Goal: Task Accomplishment & Management: Complete application form

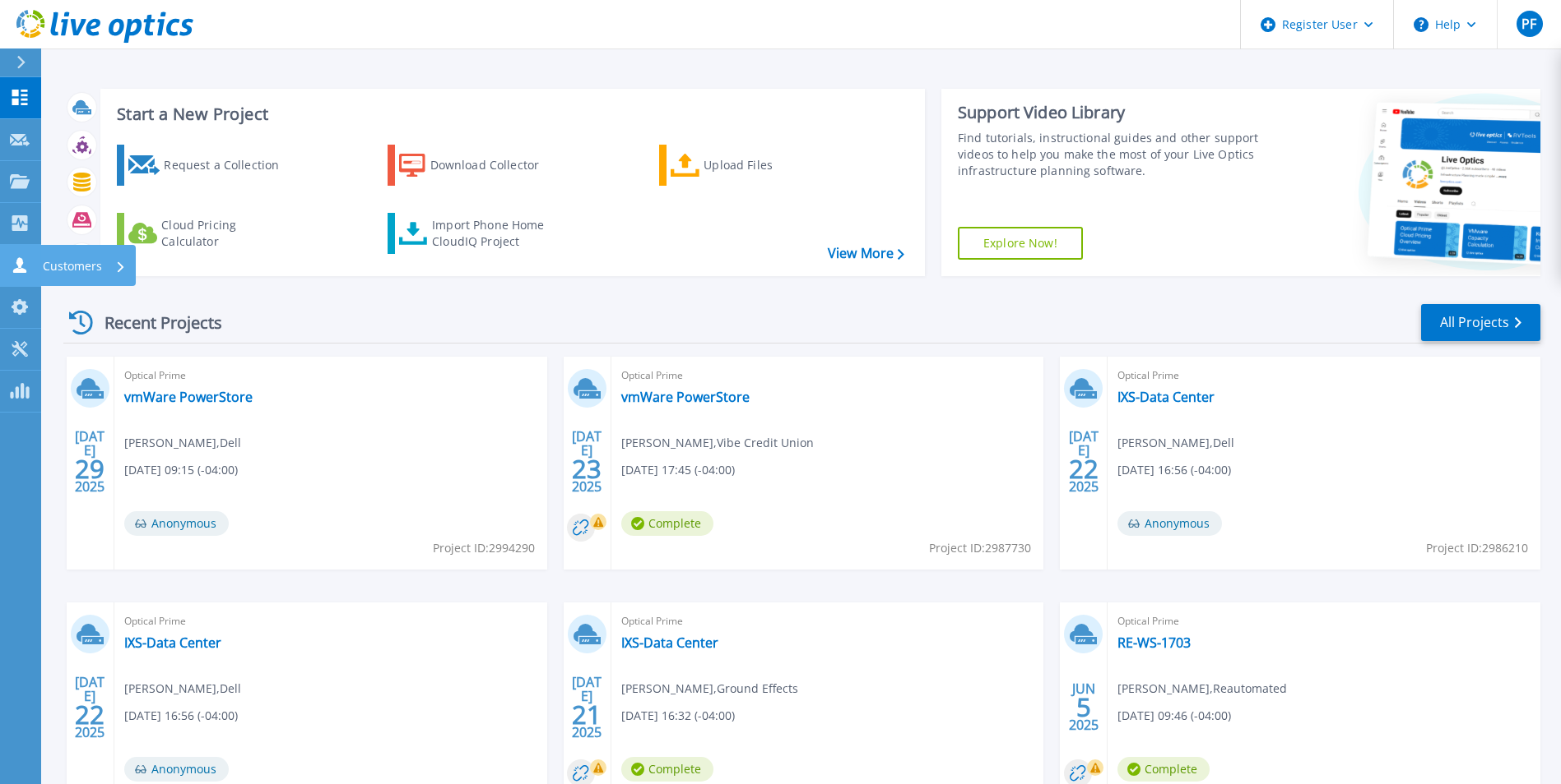
click at [38, 273] on link "Customers Customers" at bounding box center [20, 266] width 41 height 42
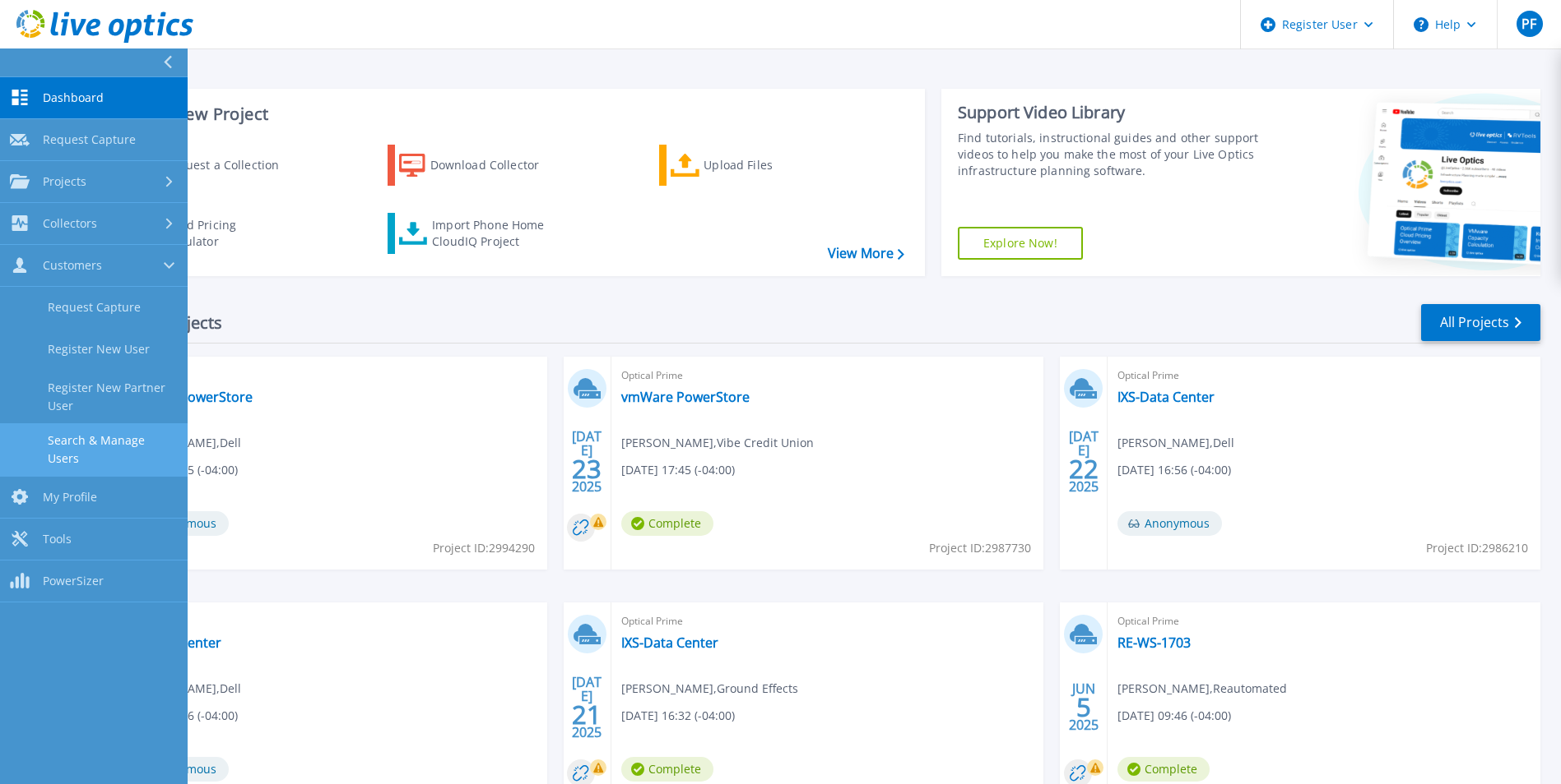
click at [141, 443] on link "Search & Manage Users" at bounding box center [94, 449] width 187 height 52
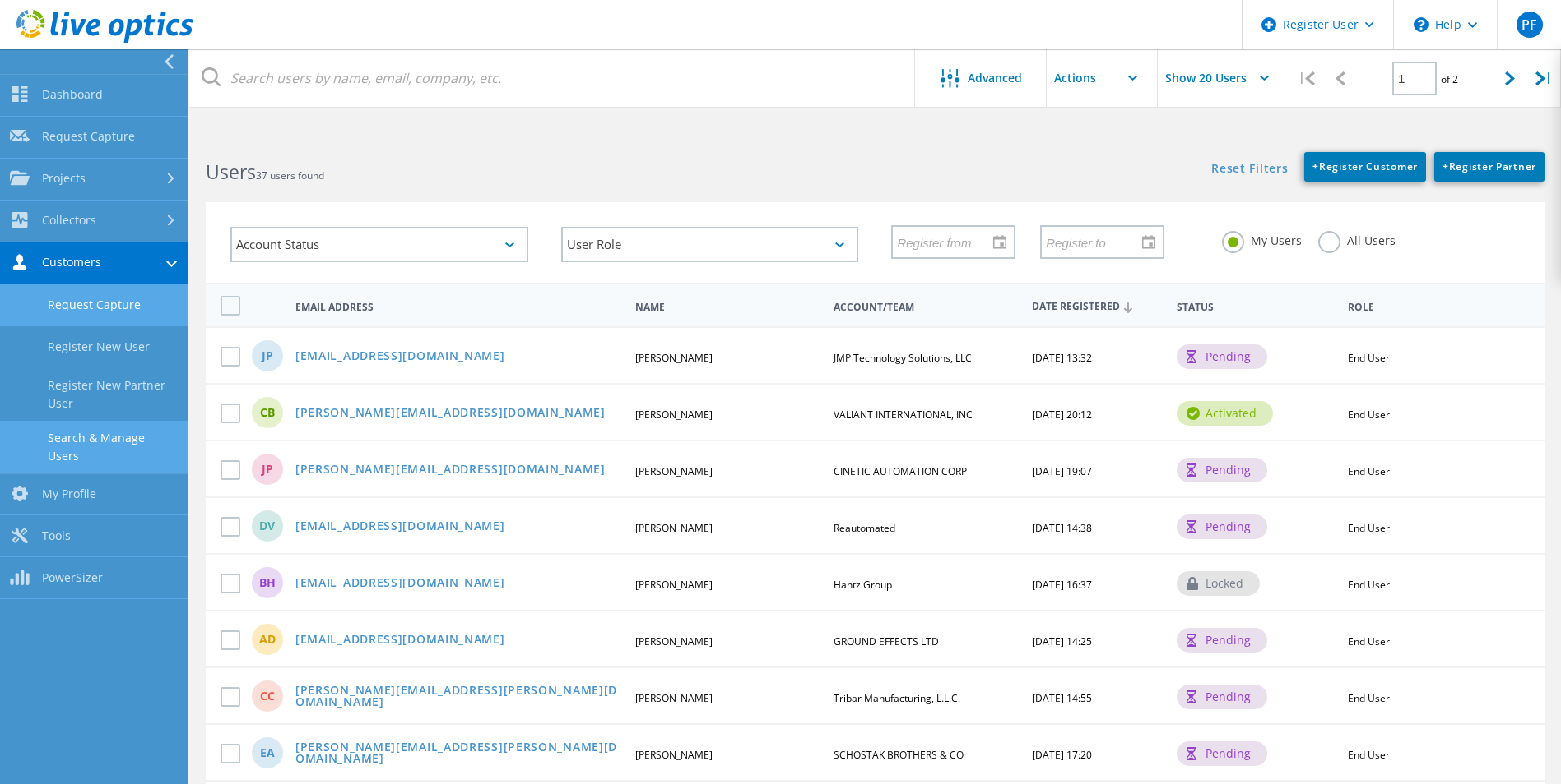
click at [125, 291] on link "Request Capture" at bounding box center [94, 305] width 187 height 42
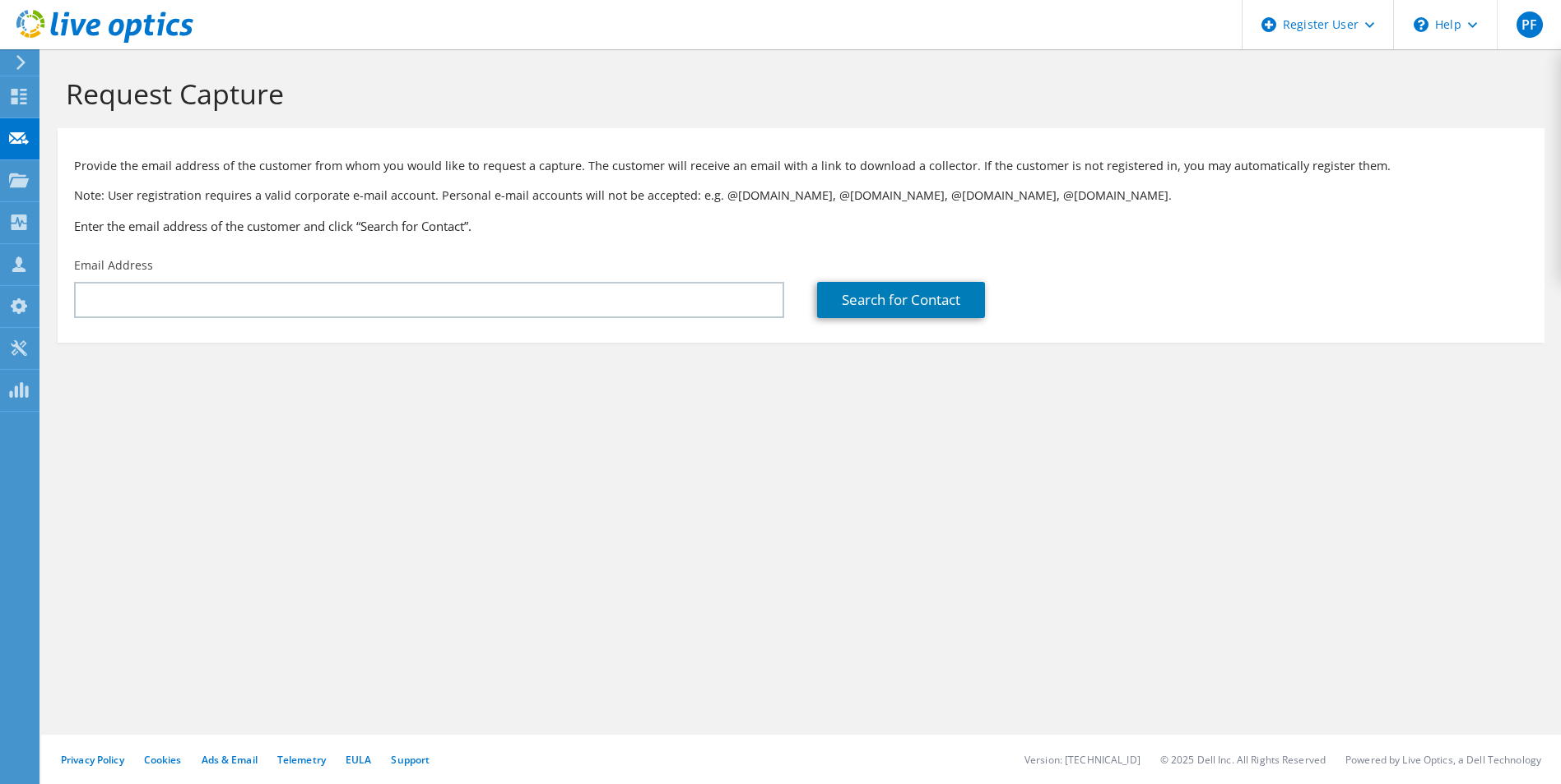
drag, startPoint x: 152, startPoint y: 255, endPoint x: 168, endPoint y: 234, distance: 26.4
click at [155, 249] on div "Email Address" at bounding box center [429, 288] width 742 height 77
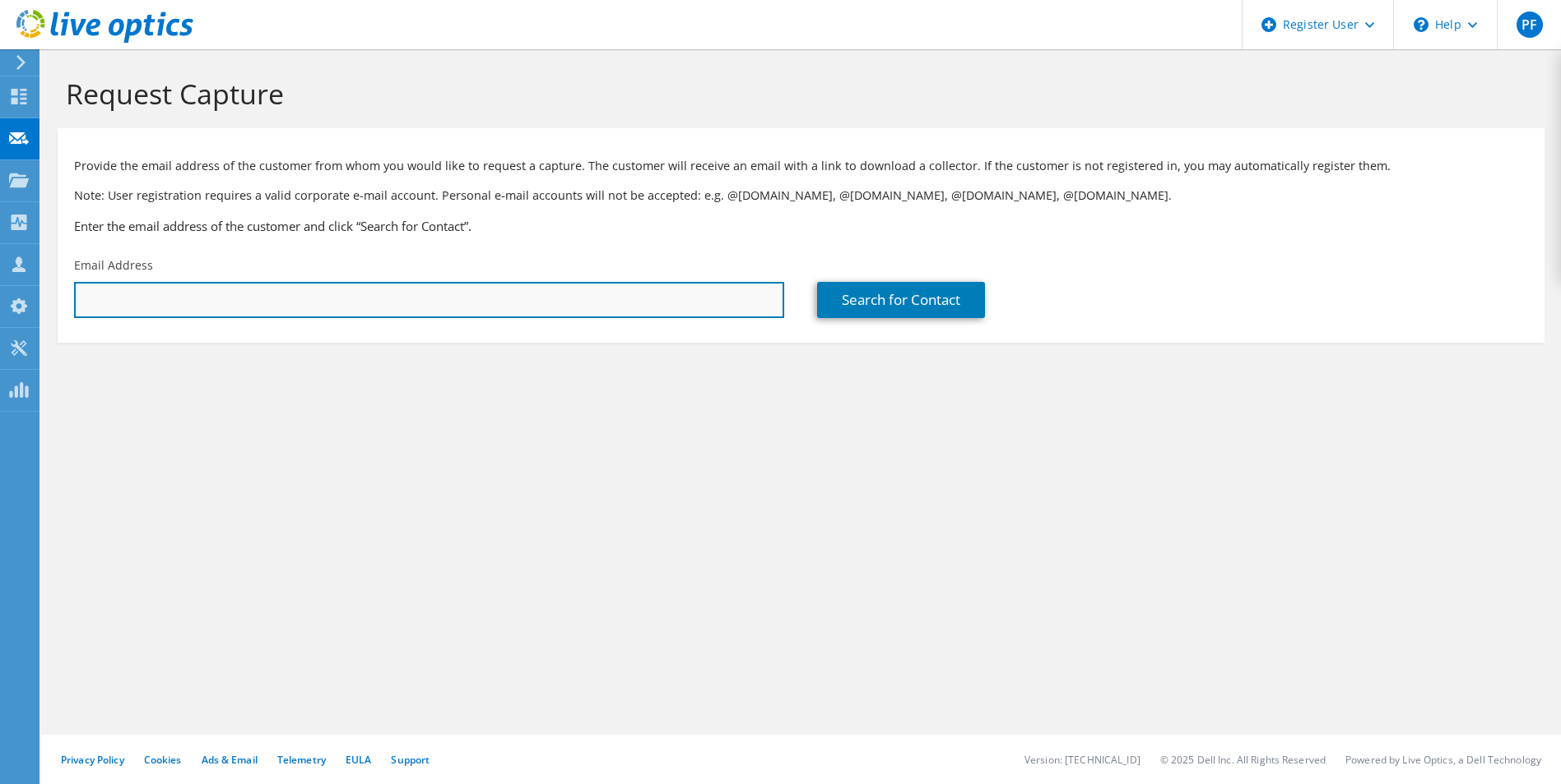
click at [242, 298] on input "text" at bounding box center [429, 300] width 710 height 36
click at [246, 299] on input "text" at bounding box center [429, 300] width 710 height 36
paste input "[PERSON_NAME][EMAIL_ADDRESS][PERSON_NAME][MEDICAL_DATA][DOMAIN_NAME]"
type input "[PERSON_NAME][EMAIL_ADDRESS][PERSON_NAME][MEDICAL_DATA][DOMAIN_NAME]"
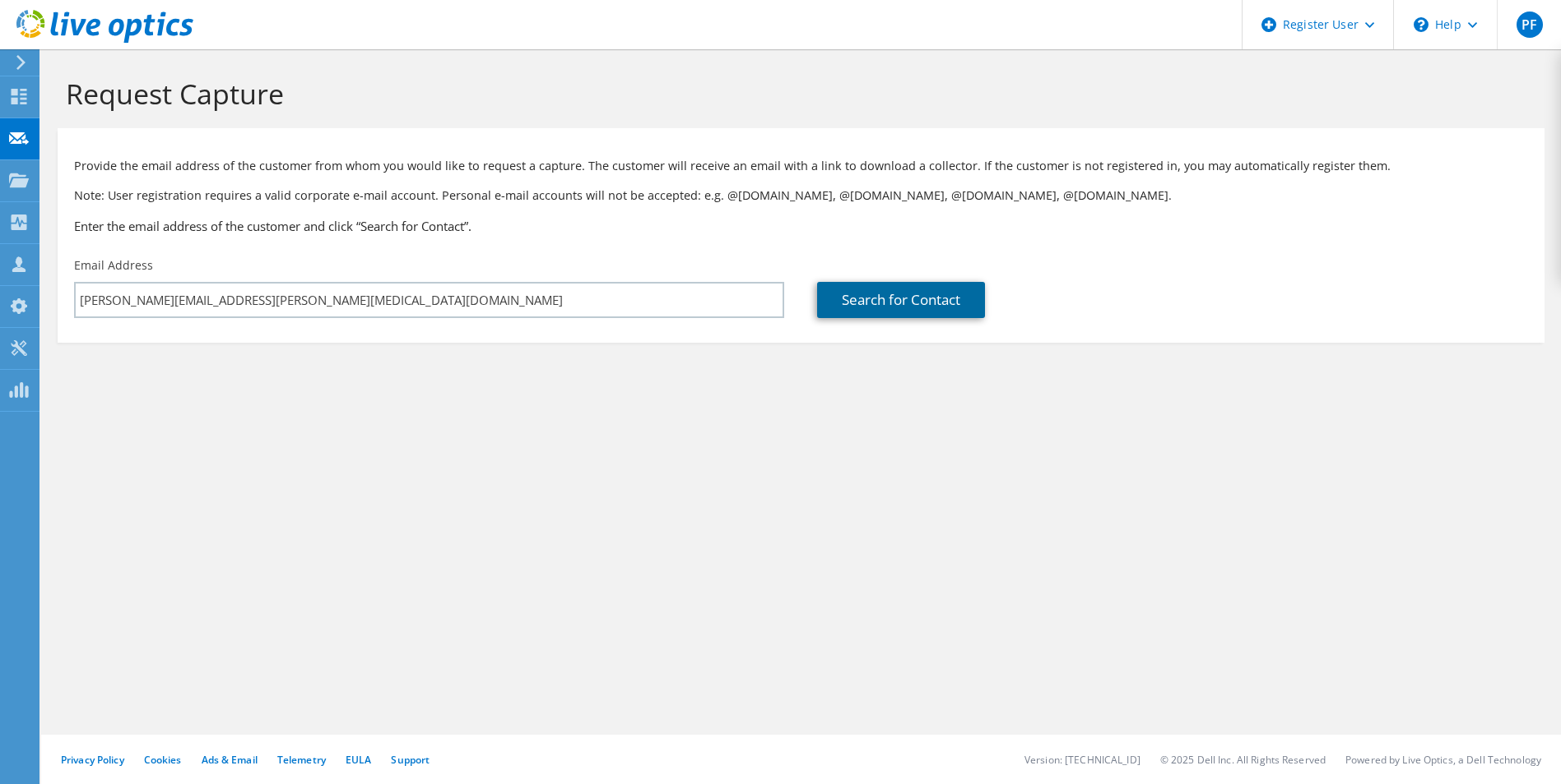
click at [867, 299] on link "Search for Contact" at bounding box center [901, 300] width 168 height 36
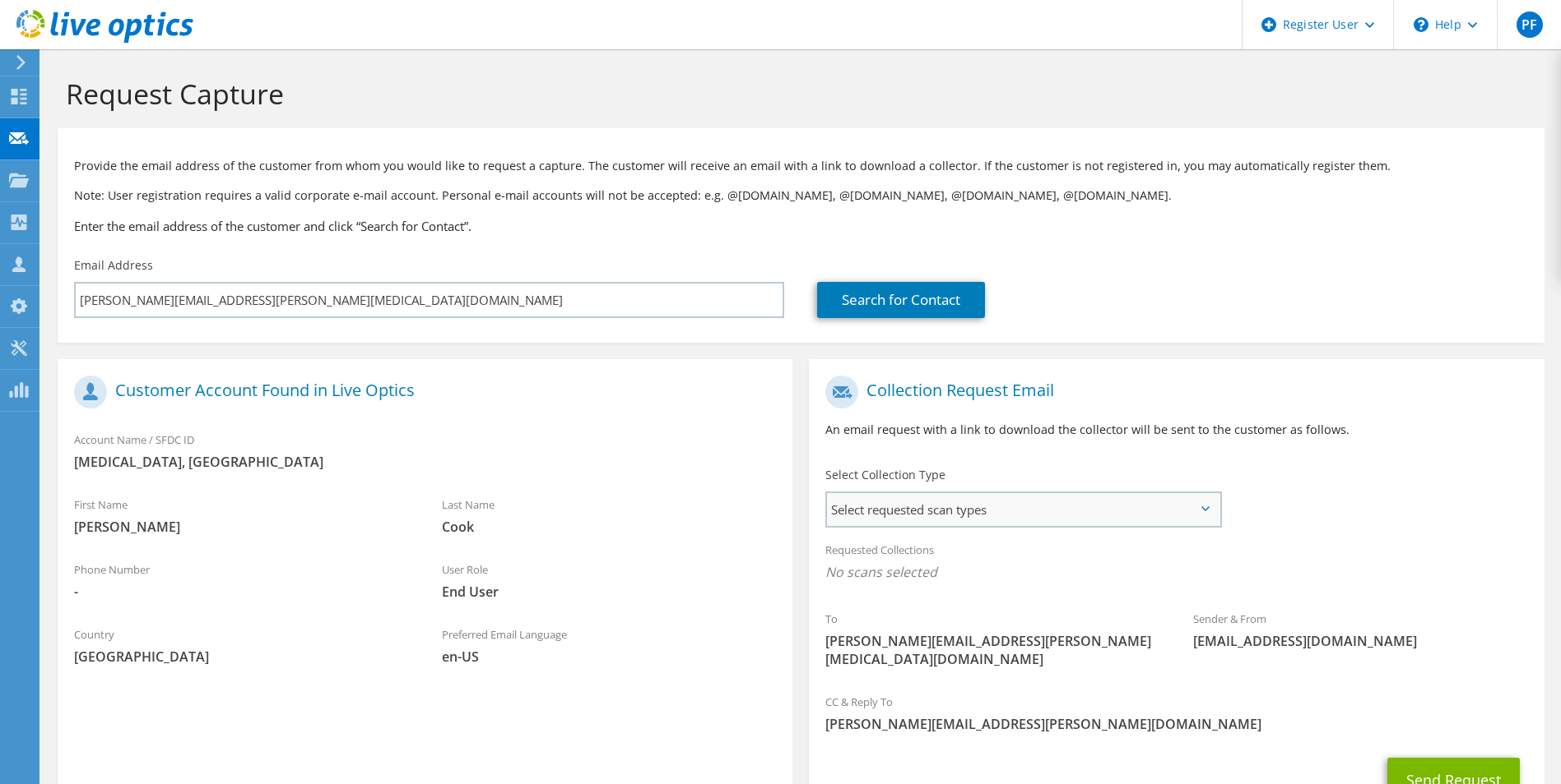
click at [1004, 526] on span "Select requested scan types" at bounding box center [1022, 510] width 392 height 33
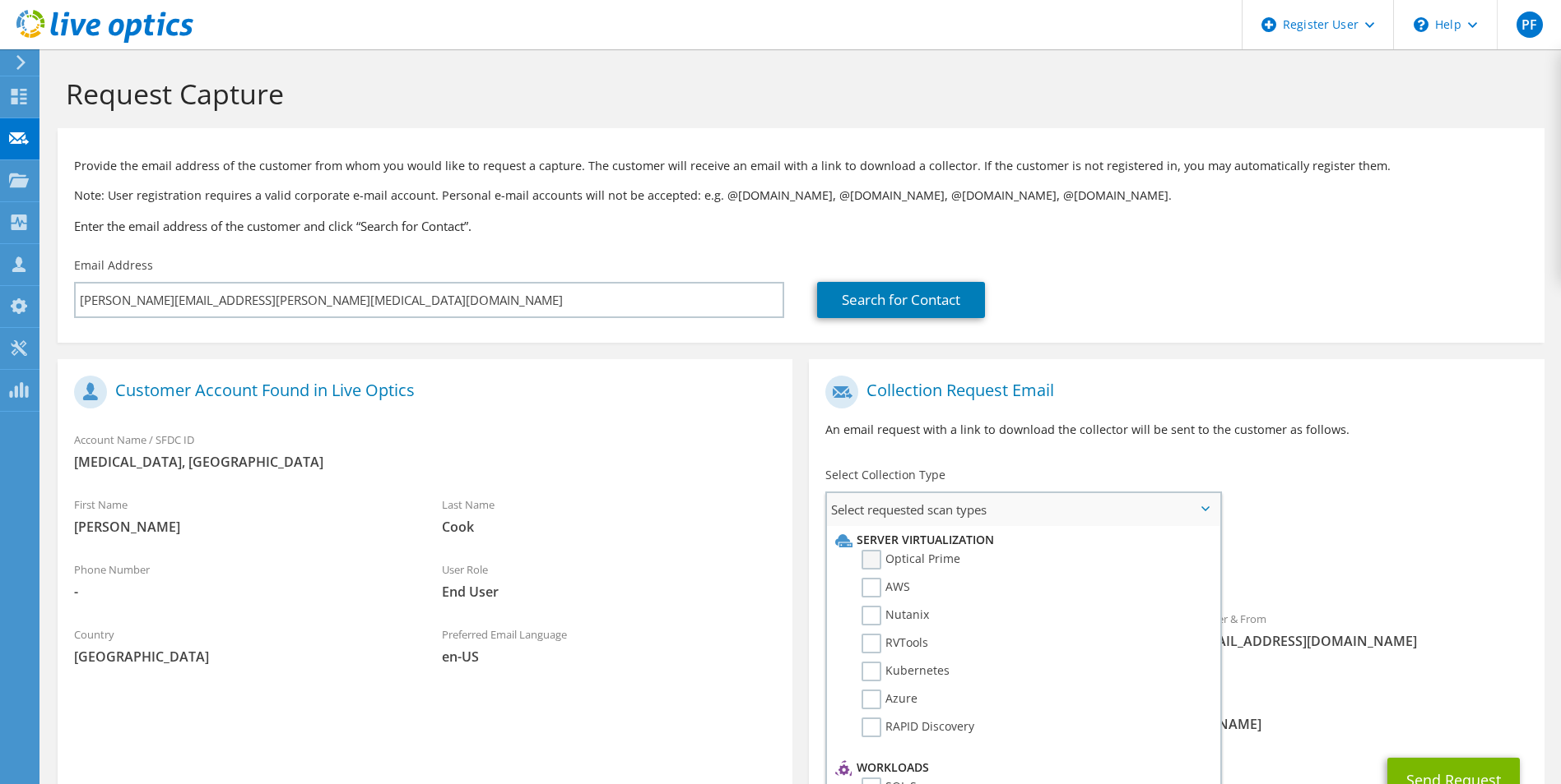
click at [881, 562] on label "Optical Prime" at bounding box center [910, 559] width 99 height 20
click at [0, 0] on input "Optical Prime" at bounding box center [0, 0] width 0 height 0
click at [1278, 434] on p "An email request with a link to download the collector will be sent to the cust…" at bounding box center [1176, 430] width 701 height 18
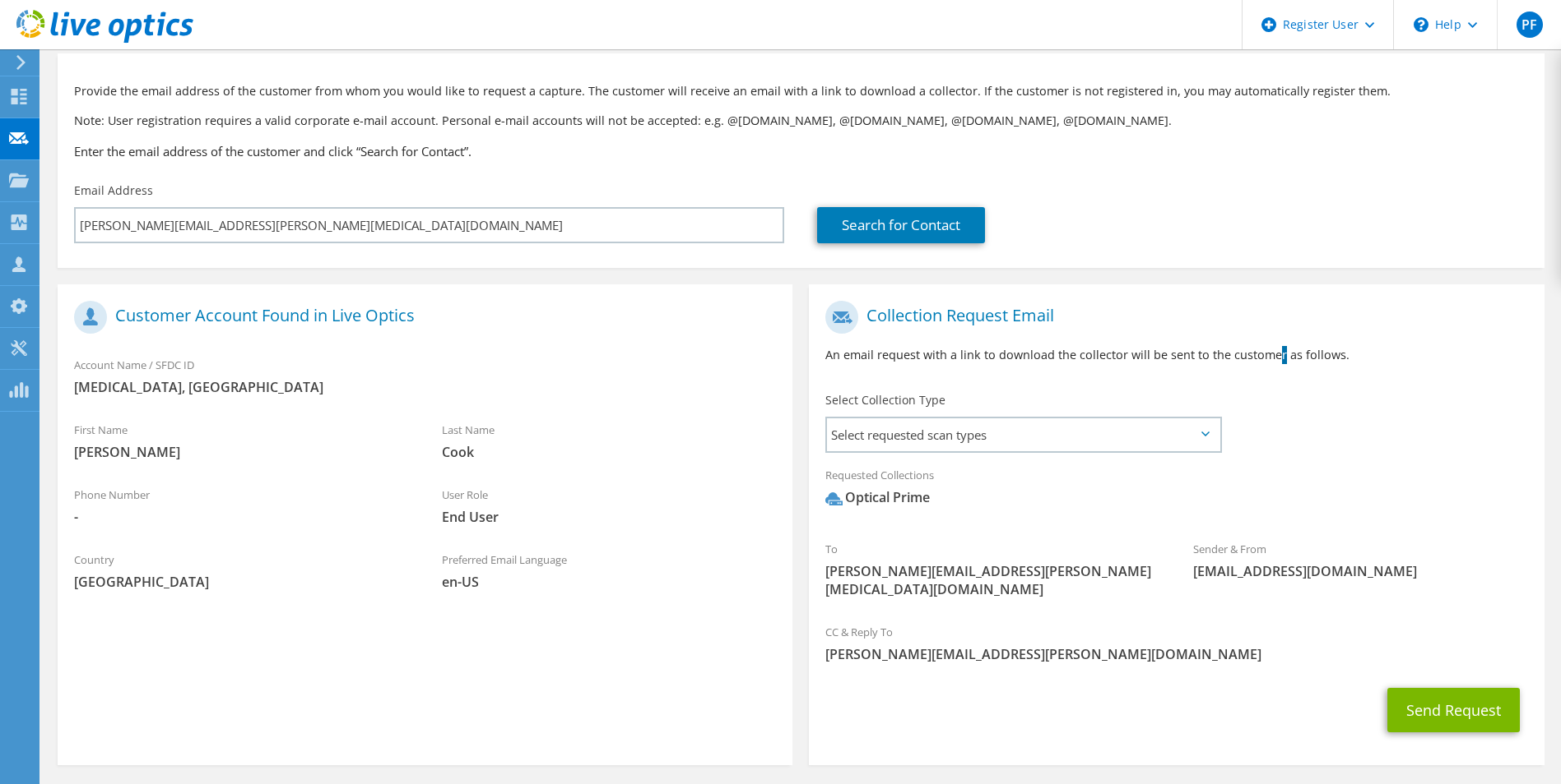
scroll to position [76, 0]
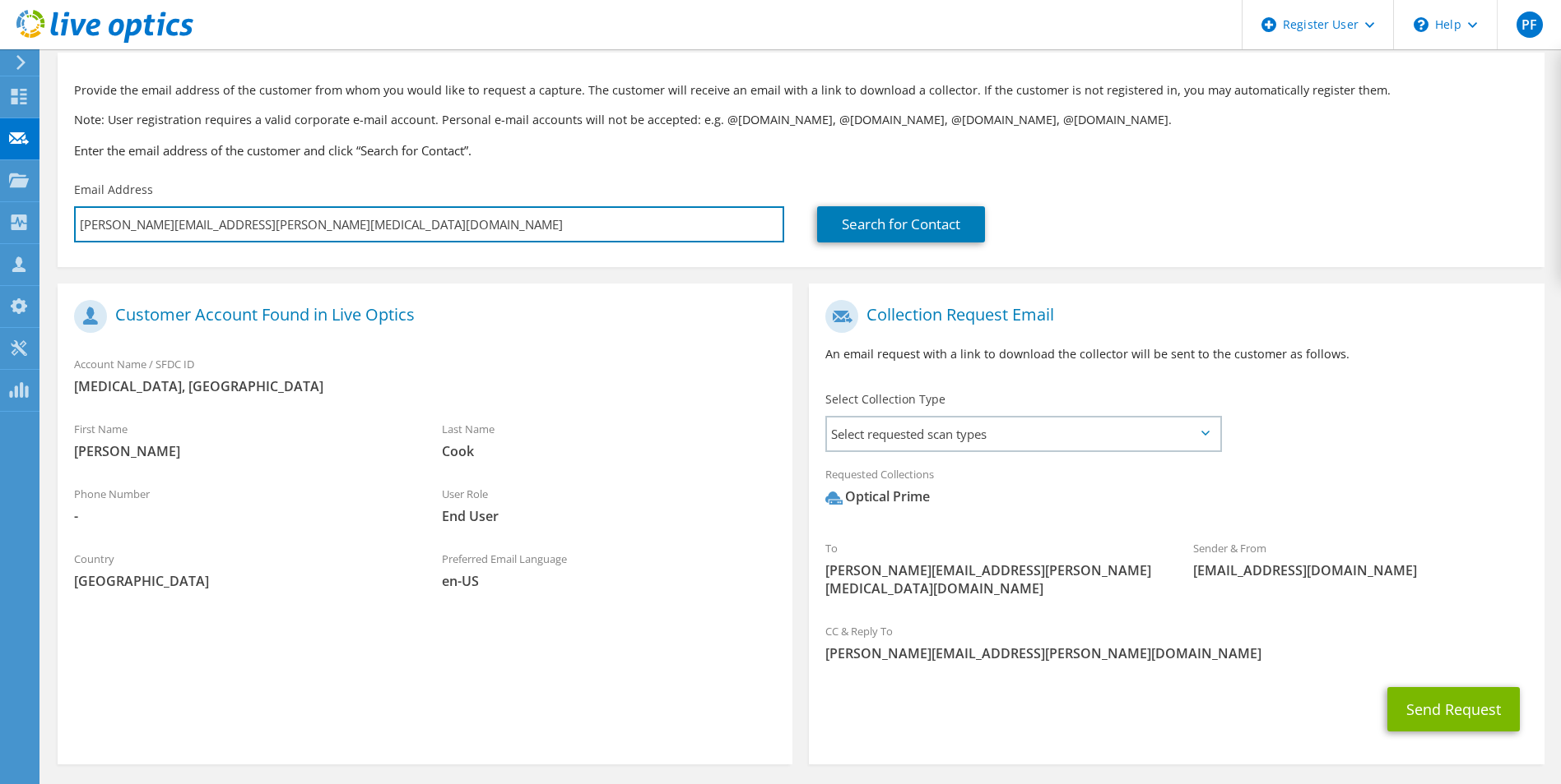
drag, startPoint x: 132, startPoint y: 225, endPoint x: 66, endPoint y: 229, distance: 66.1
click at [66, 229] on div "Email Address john.cook@unipres.com" at bounding box center [429, 212] width 742 height 77
drag, startPoint x: 253, startPoint y: 229, endPoint x: 46, endPoint y: 220, distance: 207.2
click at [46, 220] on section "Request Capture Provide the email address of the customer from whom you would l…" at bounding box center [800, 410] width 1519 height 873
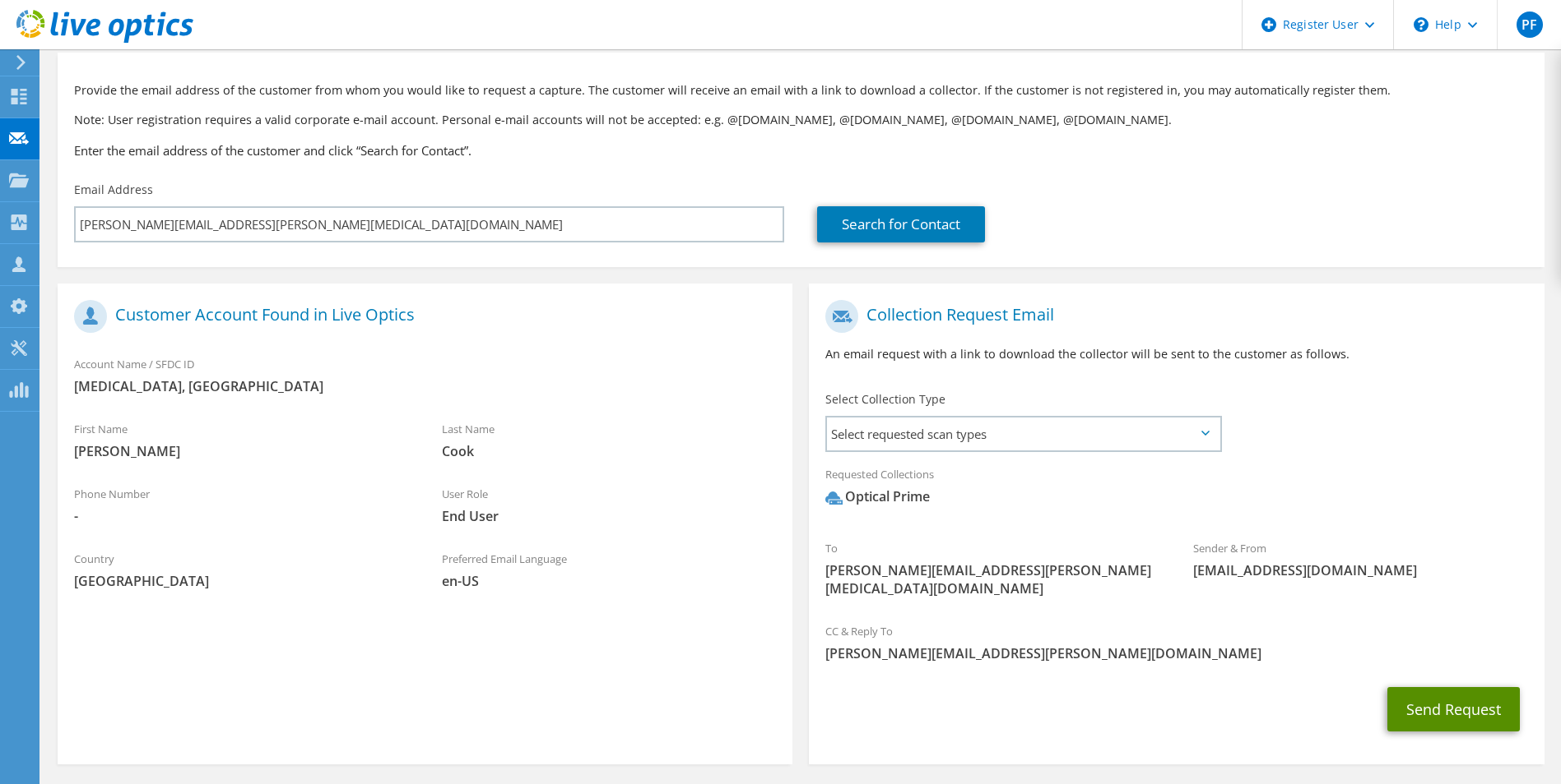
click at [1408, 687] on button "Send Request" at bounding box center [1453, 709] width 132 height 45
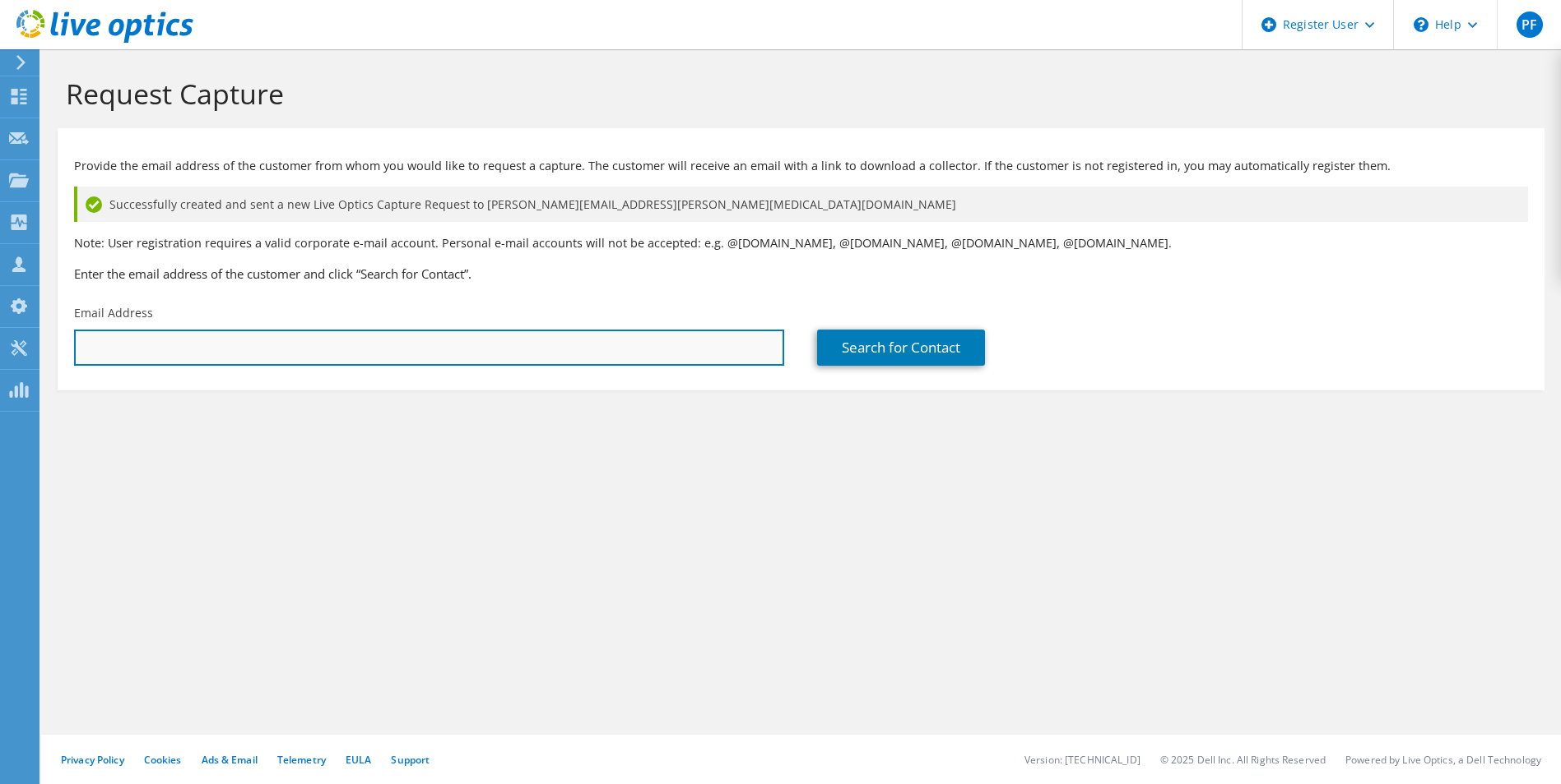
paste input "[PERSON_NAME][EMAIL_ADDRESS][PERSON_NAME][MEDICAL_DATA][DOMAIN_NAME]"
click at [132, 346] on input "john.cook@unipres.com" at bounding box center [429, 347] width 710 height 36
drag, startPoint x: 136, startPoint y: 346, endPoint x: 46, endPoint y: 344, distance: 90.0
click at [46, 344] on section "Request Capture Provide the email address of the customer from whom you would l…" at bounding box center [800, 260] width 1519 height 423
type input "shawn.king@unipres.com"
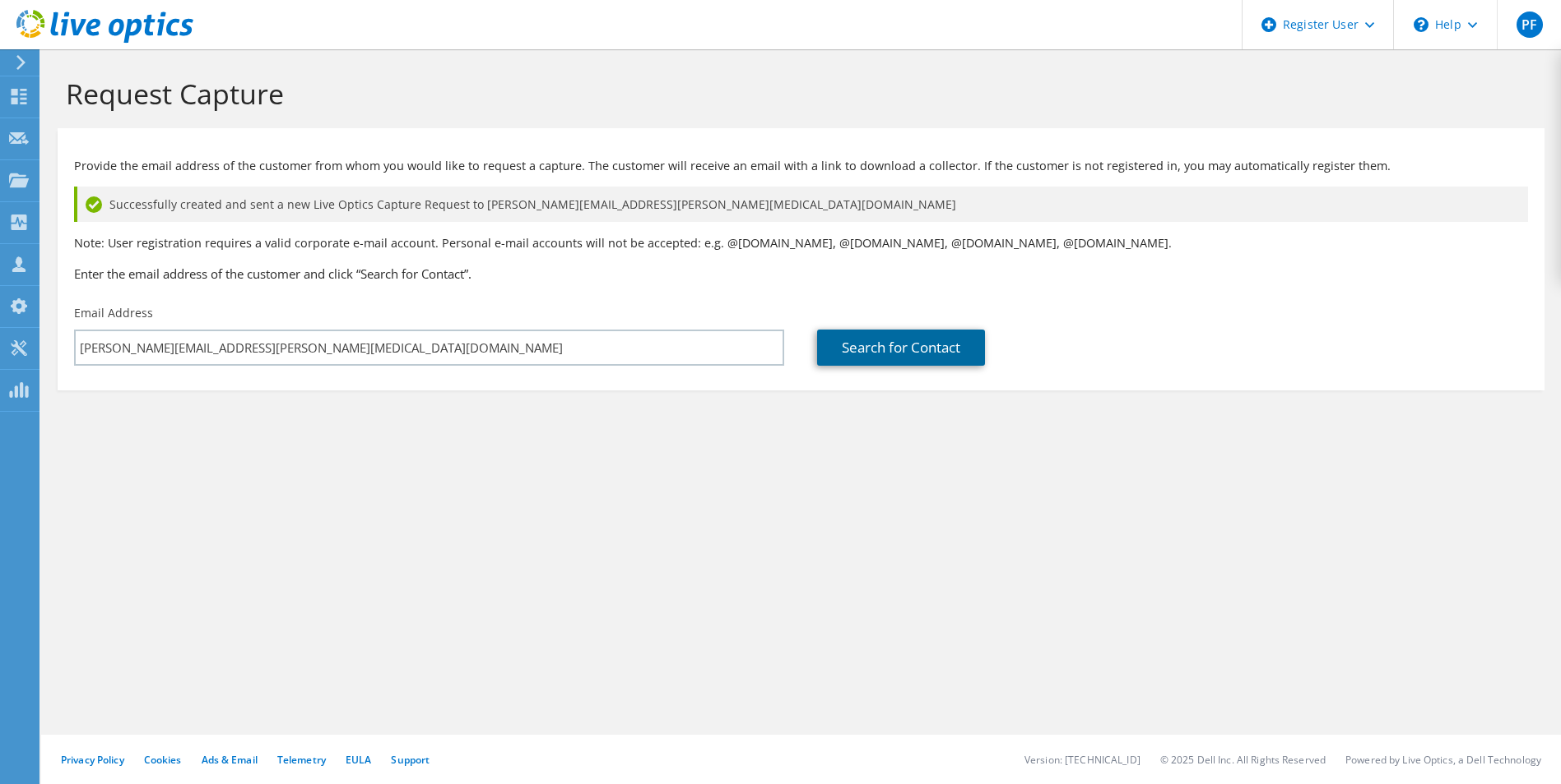
click at [909, 341] on link "Search for Contact" at bounding box center [901, 347] width 168 height 36
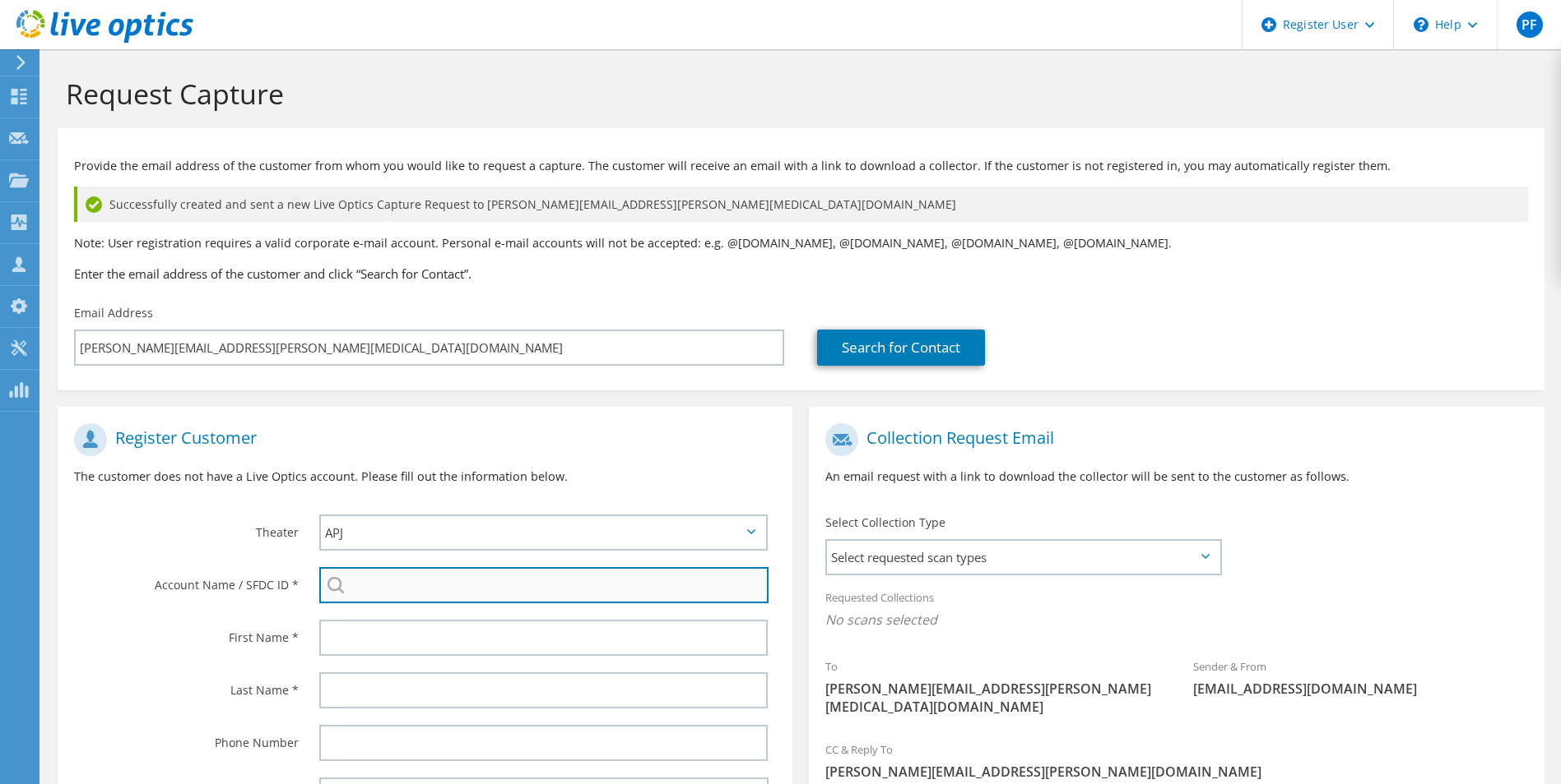
click at [450, 574] on input "search" at bounding box center [544, 585] width 450 height 36
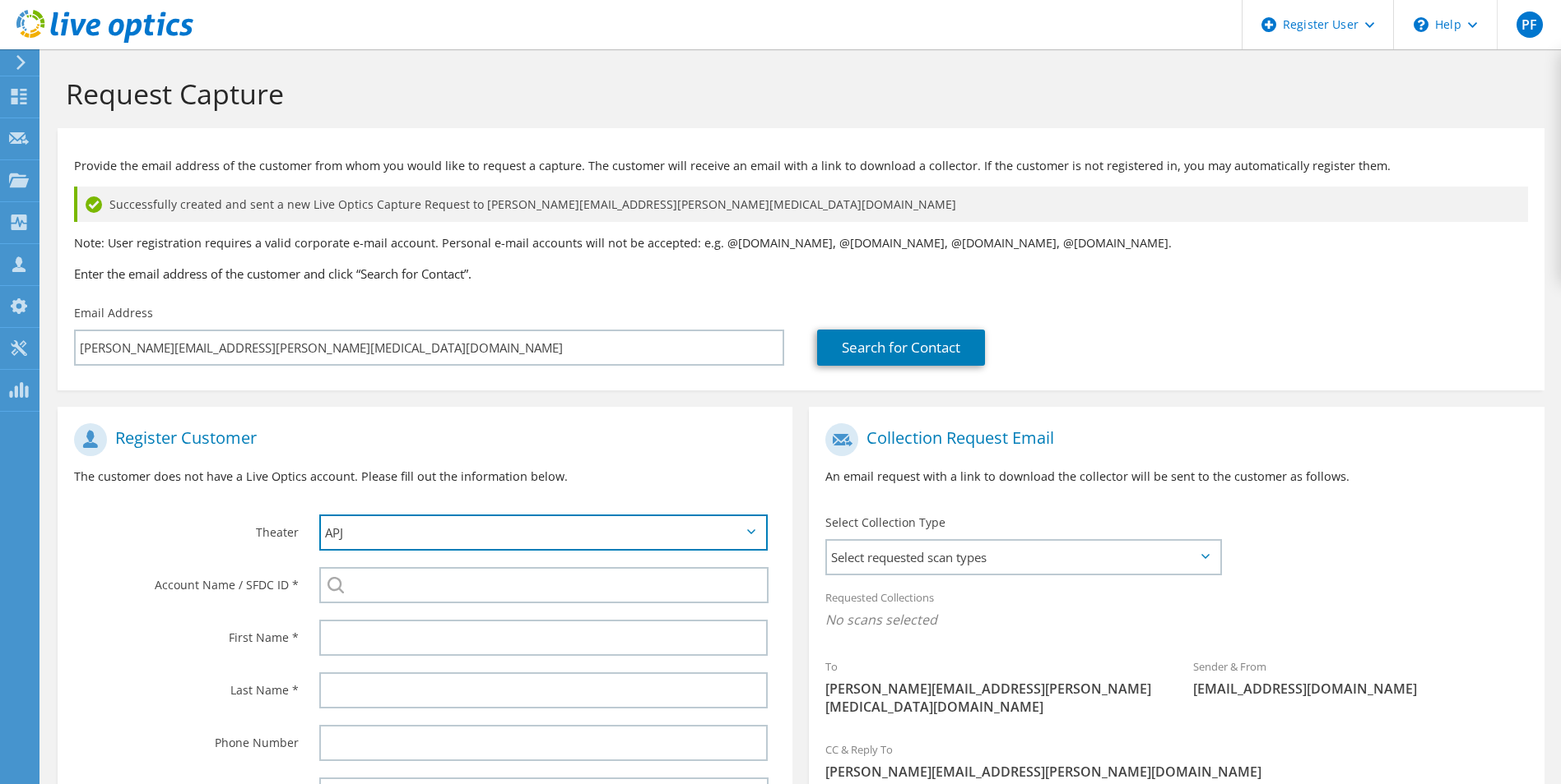
click at [478, 516] on select "APJ EMEA NA/LATAM" at bounding box center [544, 532] width 449 height 36
select select "3"
click at [319, 515] on select "APJ EMEA NA/LATAM" at bounding box center [544, 532] width 449 height 36
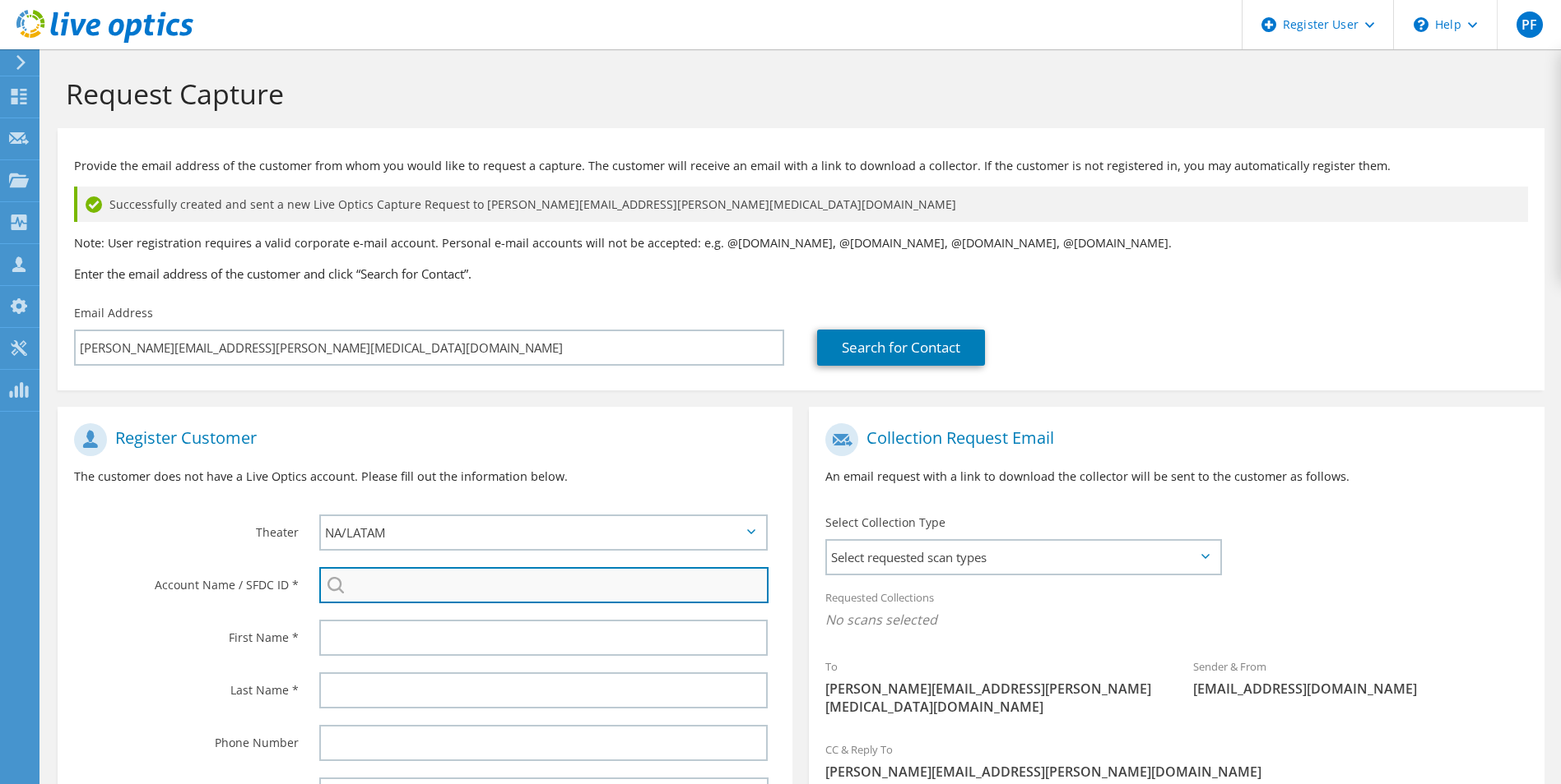
click at [406, 595] on input "search" at bounding box center [544, 585] width 450 height 36
drag, startPoint x: 524, startPoint y: 587, endPoint x: 348, endPoint y: 583, distance: 176.0
click at [348, 583] on input "unipres no" at bounding box center [544, 585] width 450 height 36
paste input "2005517772"
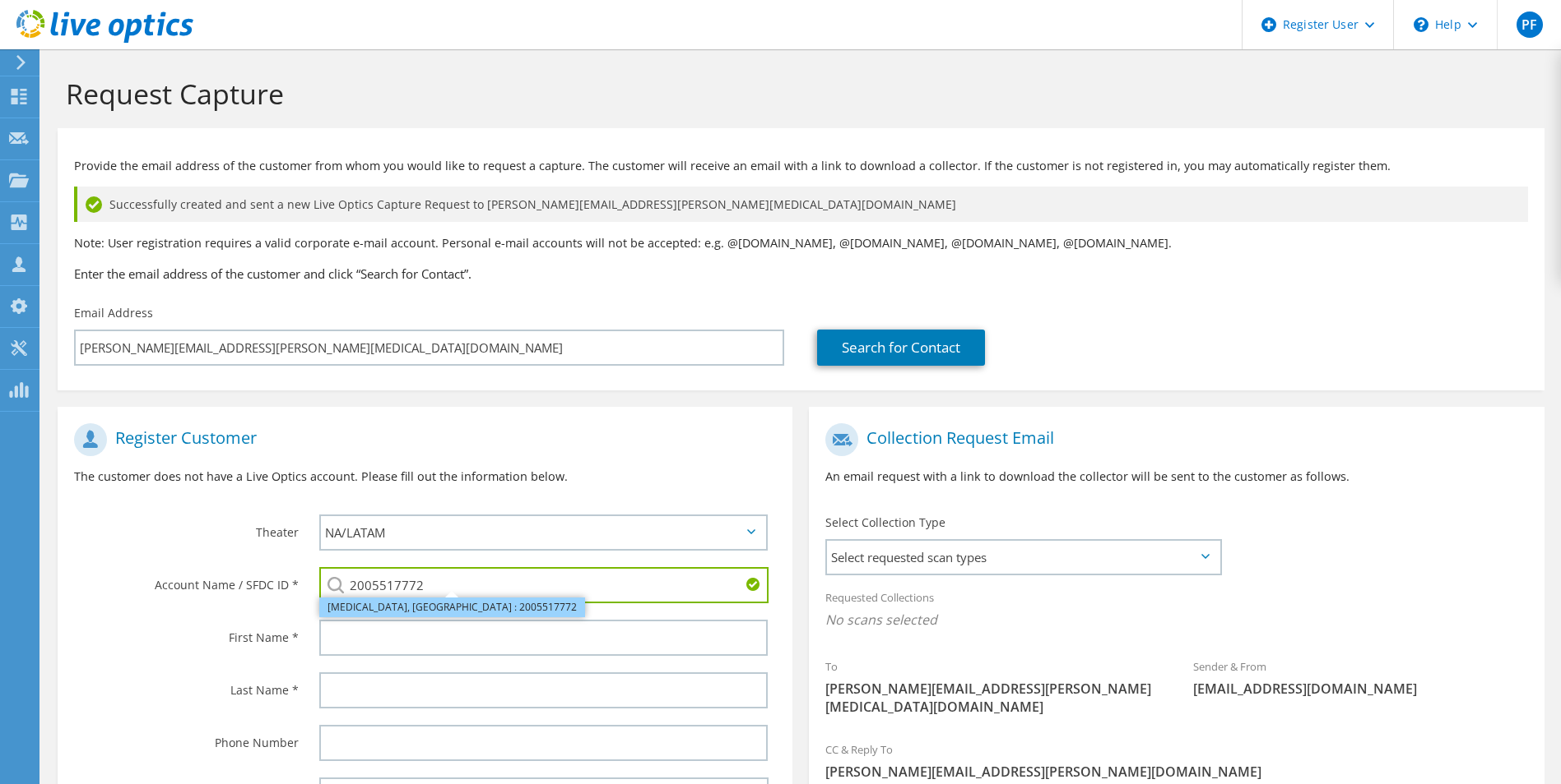
click at [428, 604] on li "Unipres, USA : 2005517772" at bounding box center [452, 607] width 266 height 20
type input "Unipres, USA : 2005517772"
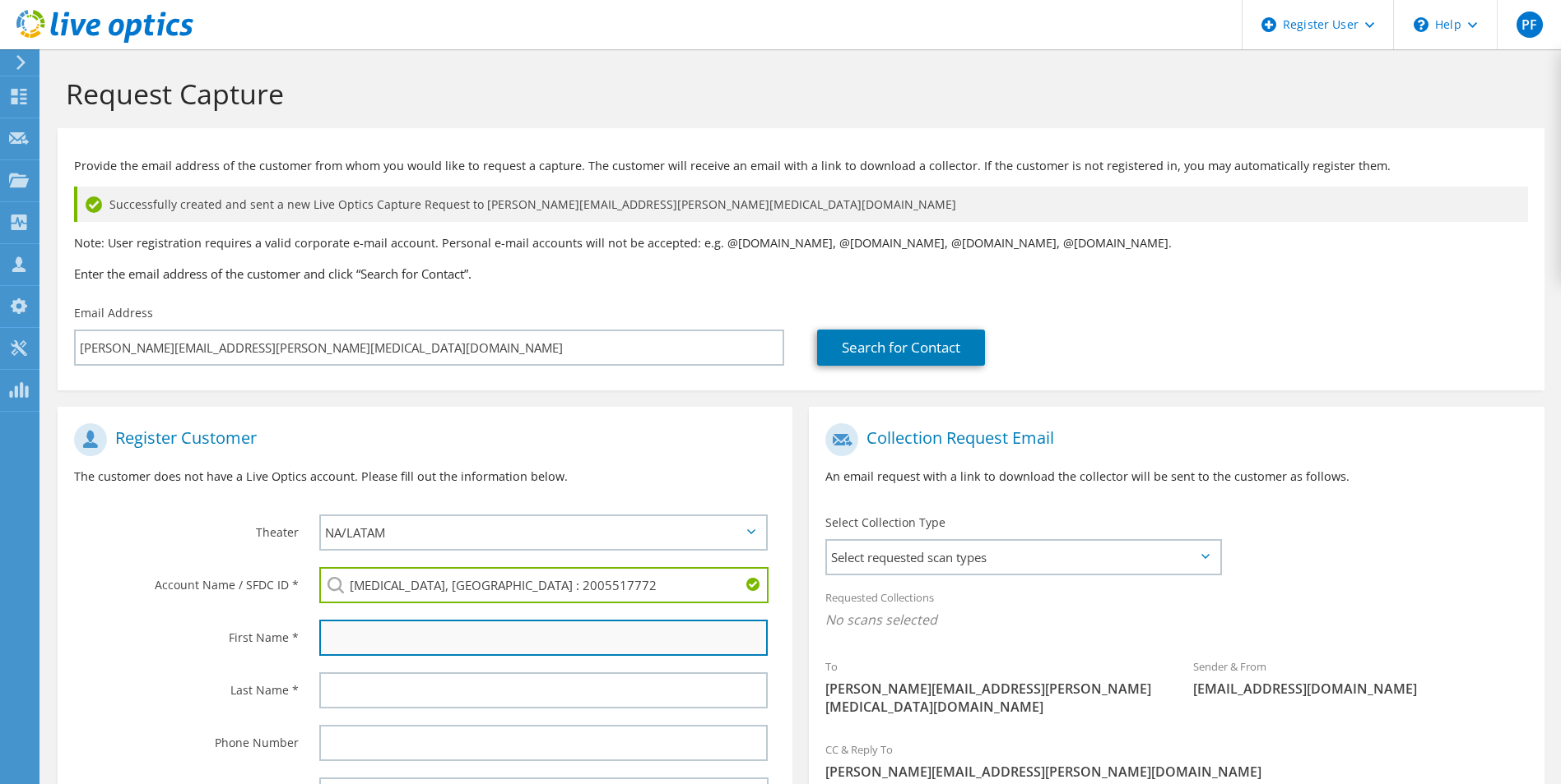
click at [410, 634] on input "text" at bounding box center [544, 637] width 449 height 36
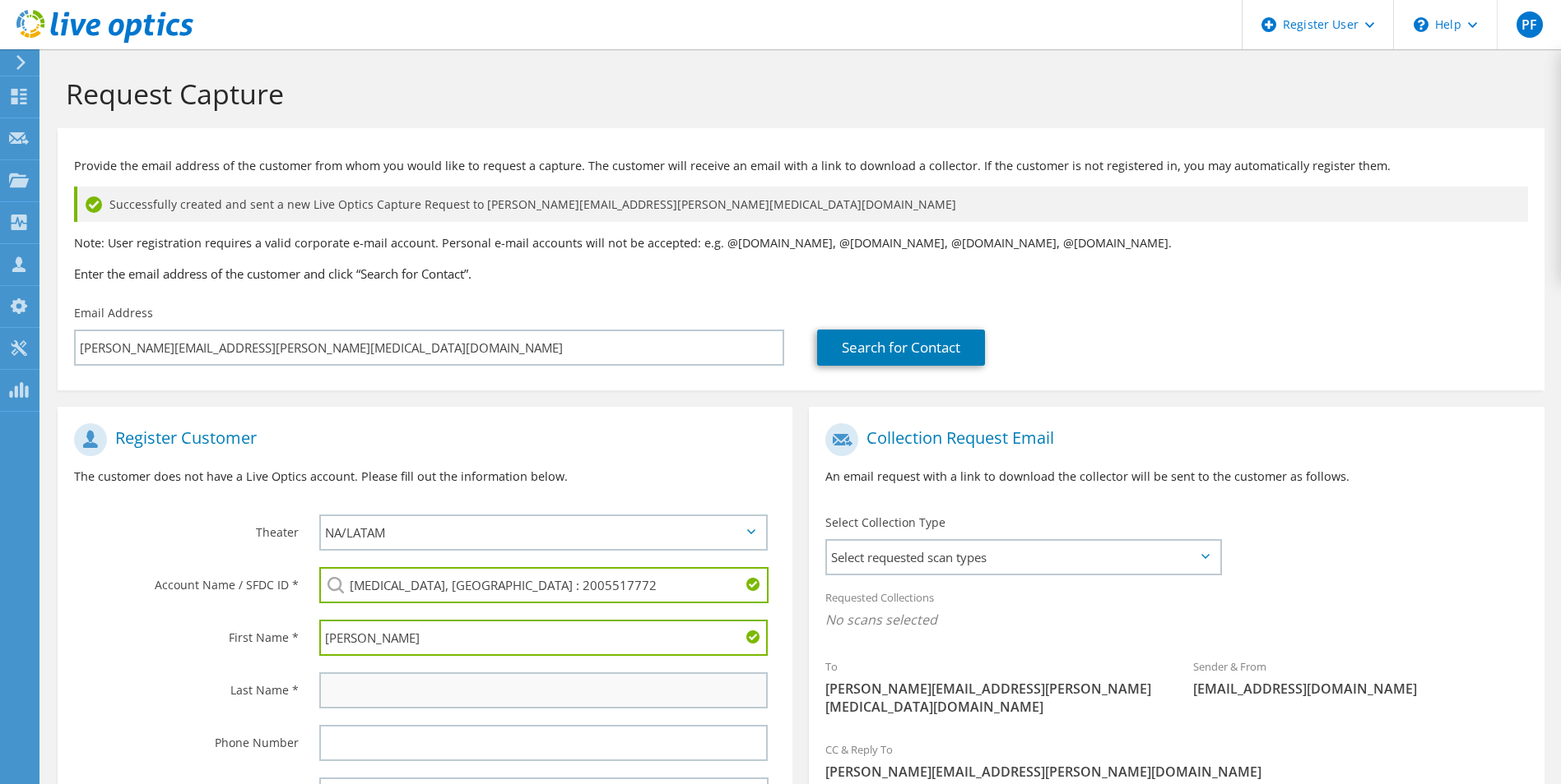
type input "Shawn"
click at [390, 690] on input "text" at bounding box center [544, 690] width 449 height 36
type input "King"
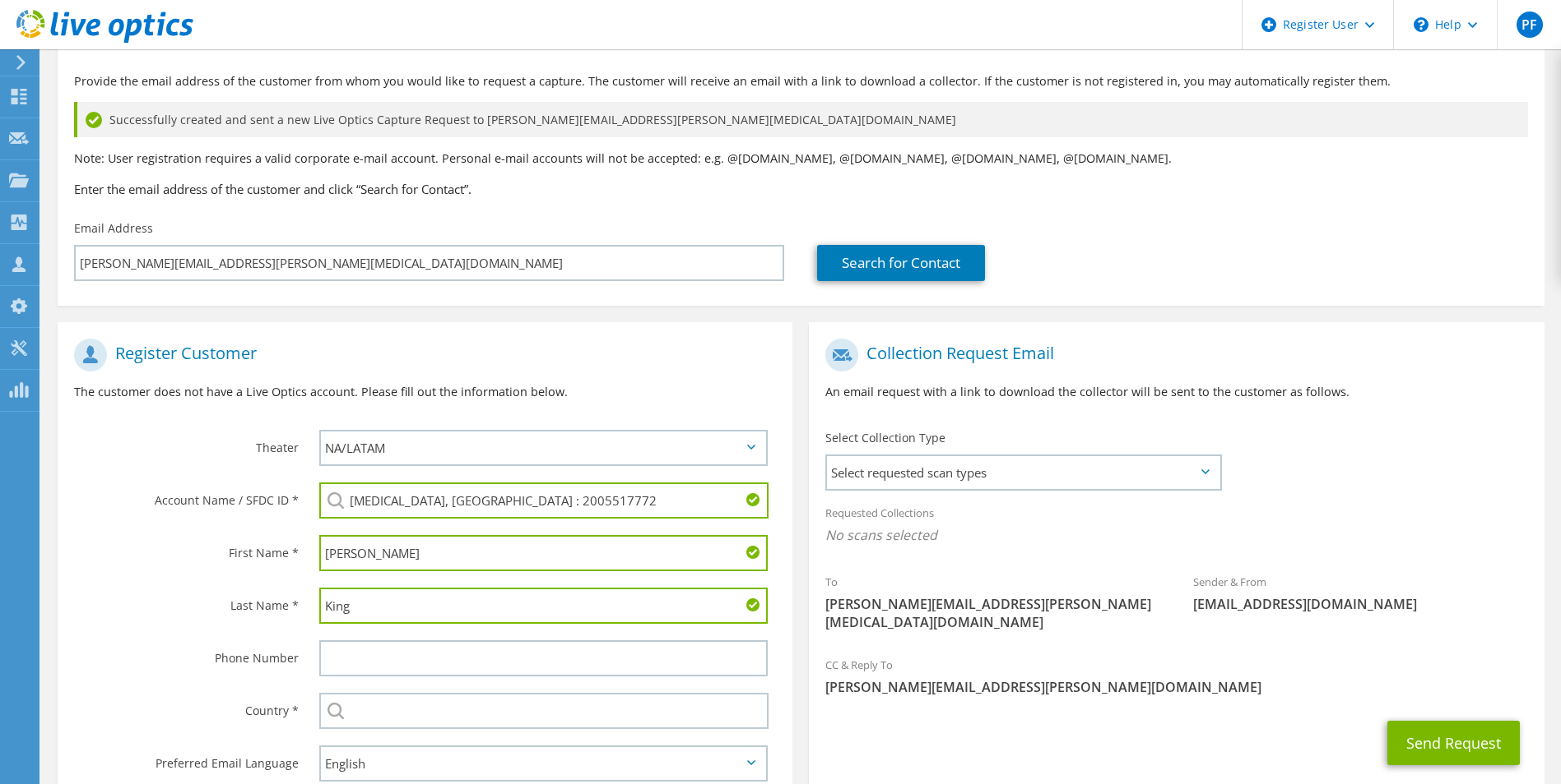
scroll to position [164, 0]
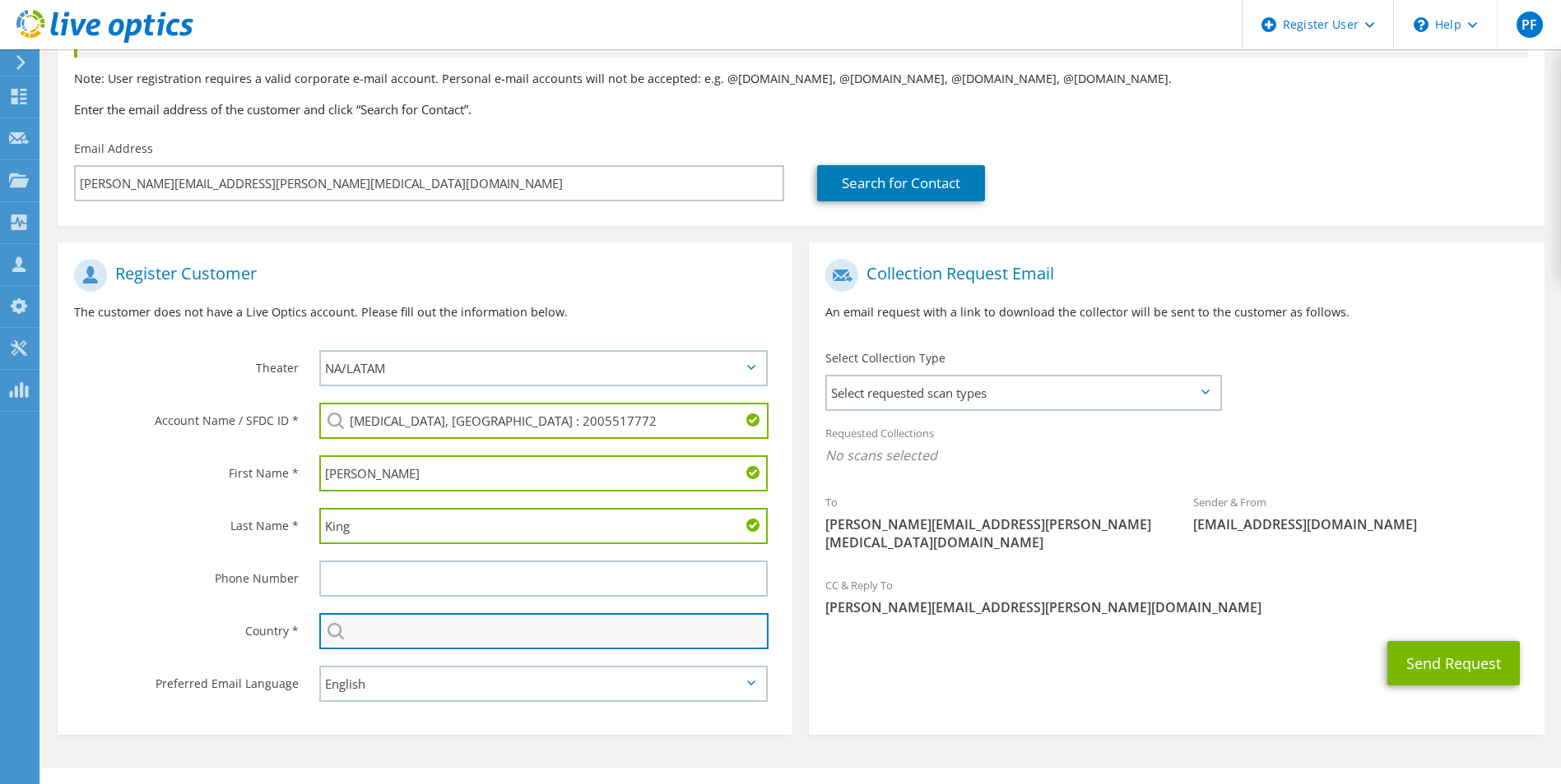
click at [401, 631] on input "text" at bounding box center [544, 631] width 450 height 36
type input "[GEOGRAPHIC_DATA]"
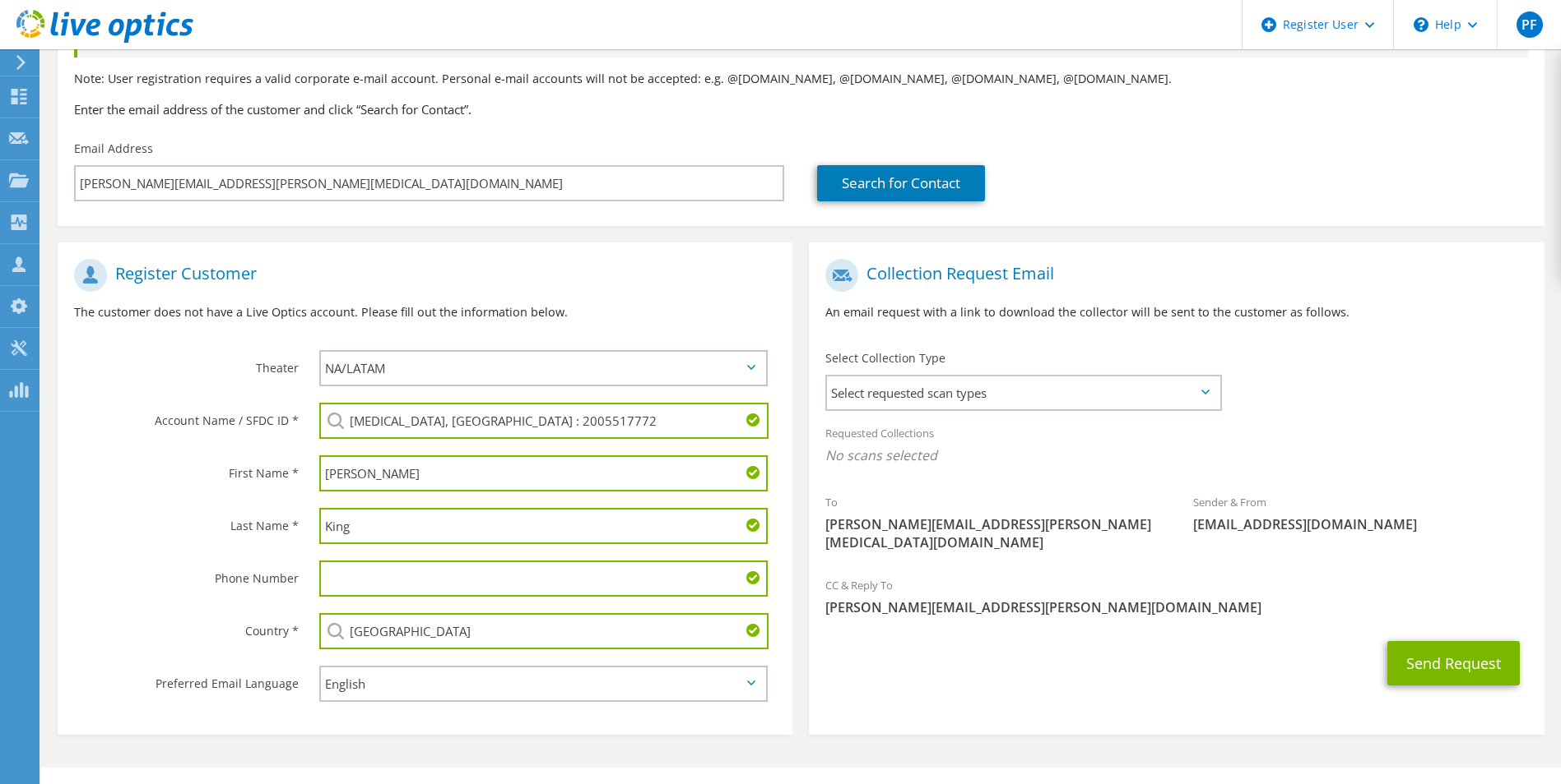
click at [194, 612] on div "Country *" at bounding box center [180, 630] width 245 height 51
click at [930, 402] on span "Select requested scan types" at bounding box center [1022, 393] width 392 height 33
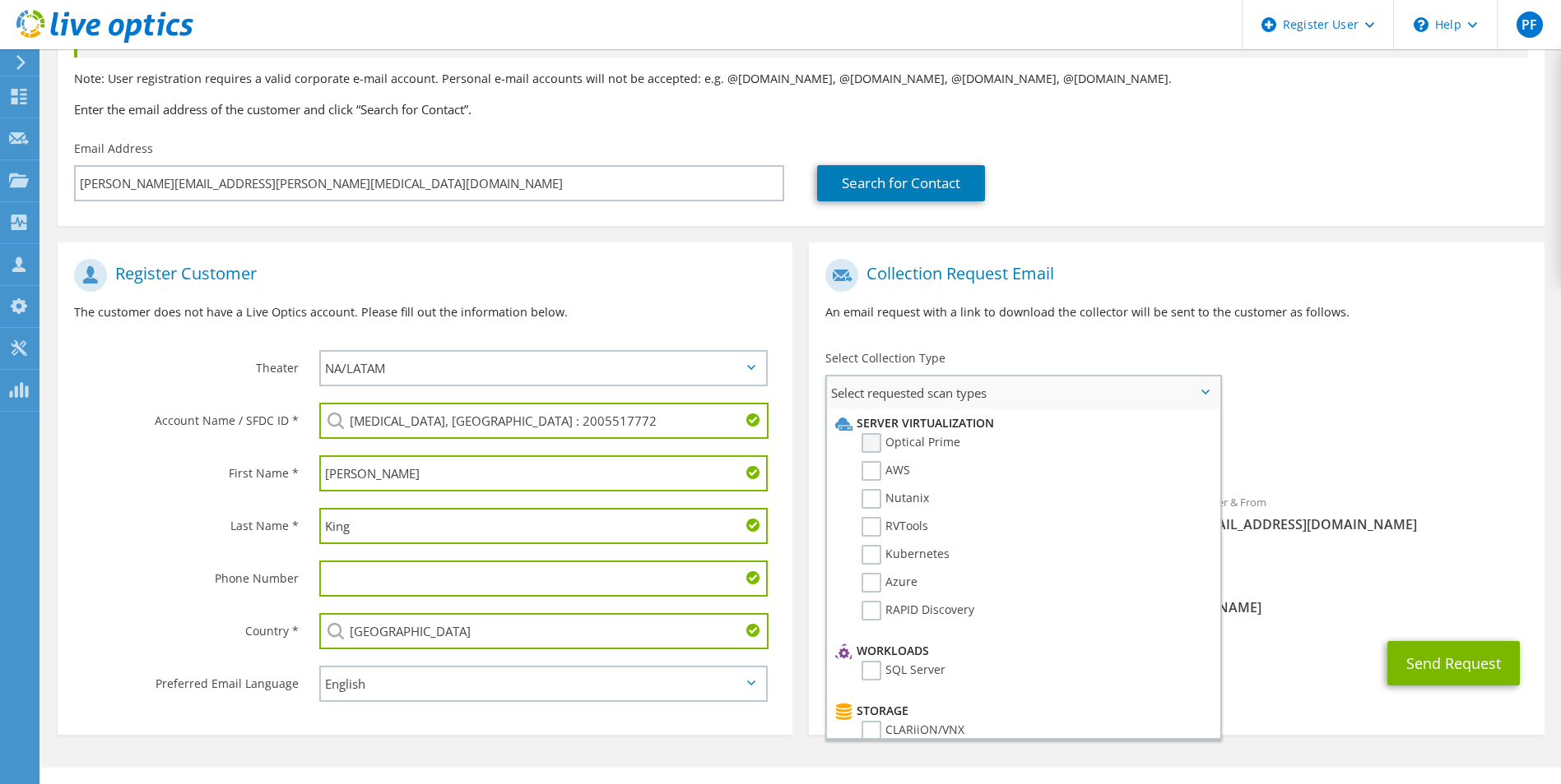
click at [918, 449] on label "Optical Prime" at bounding box center [910, 443] width 99 height 20
click at [0, 0] on input "Optical Prime" at bounding box center [0, 0] width 0 height 0
click at [1362, 443] on div "Requested Collections No scans selected Optical Prime" at bounding box center [1176, 448] width 735 height 66
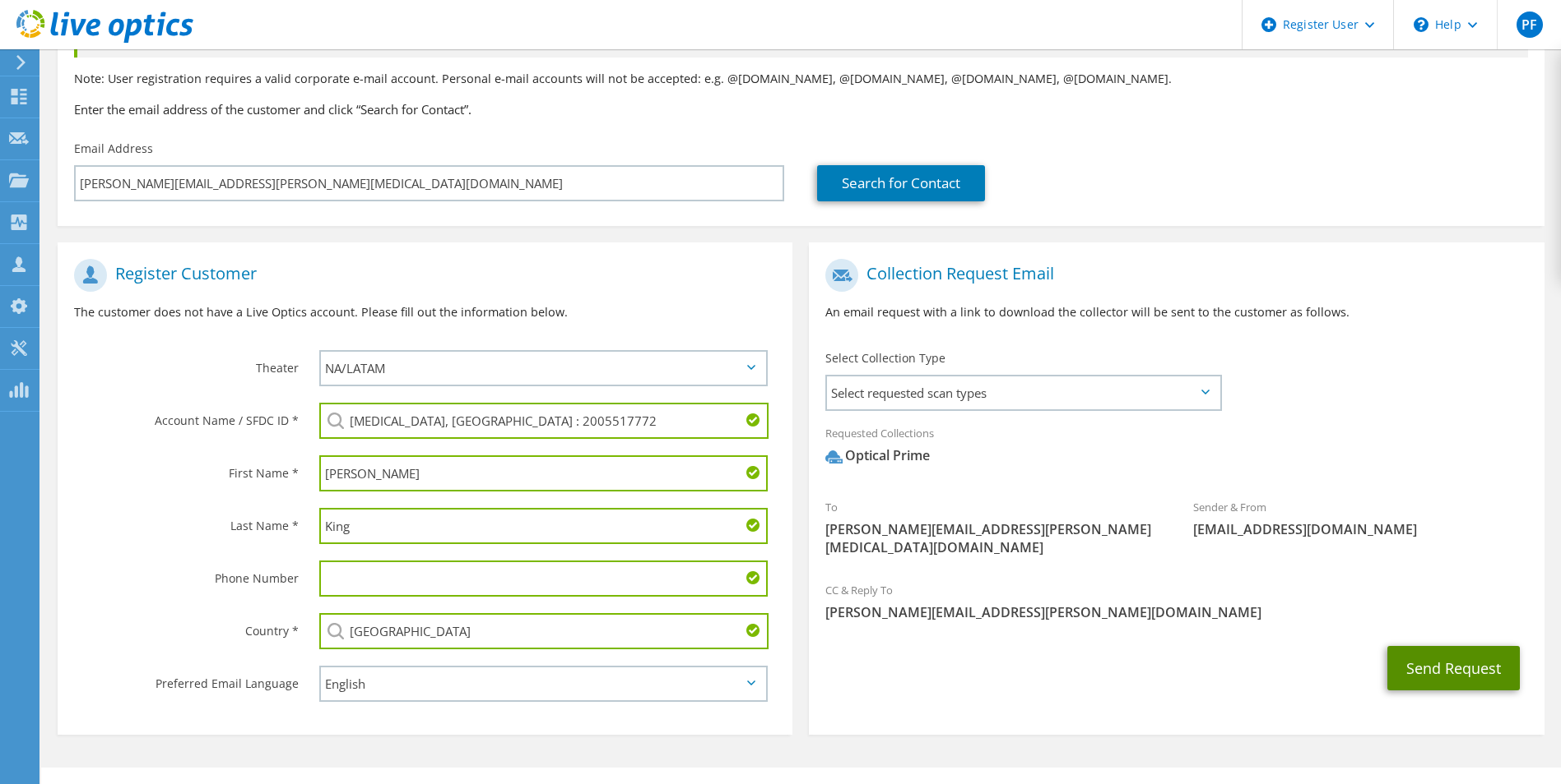
click at [1429, 659] on button "Send Request" at bounding box center [1453, 668] width 132 height 45
